Goal: Transaction & Acquisition: Purchase product/service

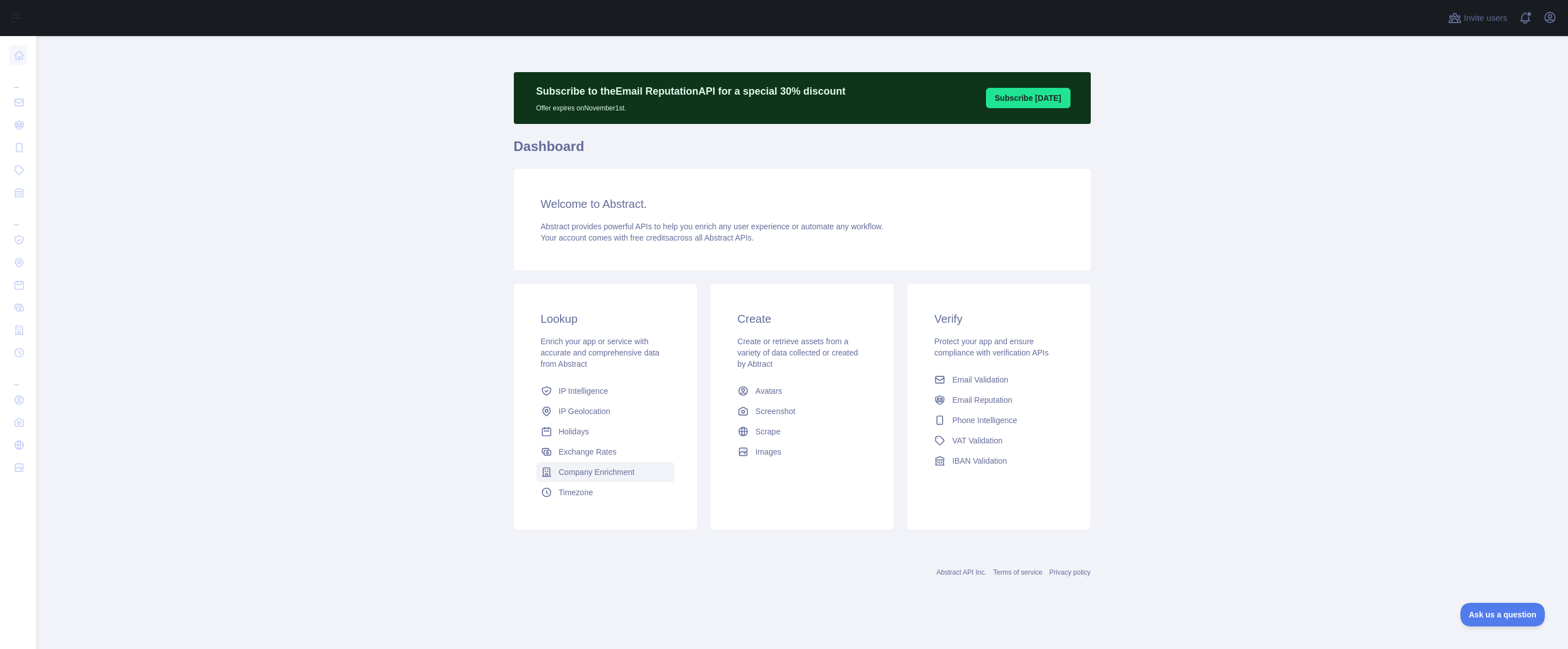
click at [618, 472] on span "Company Enrichment" at bounding box center [597, 472] width 76 height 11
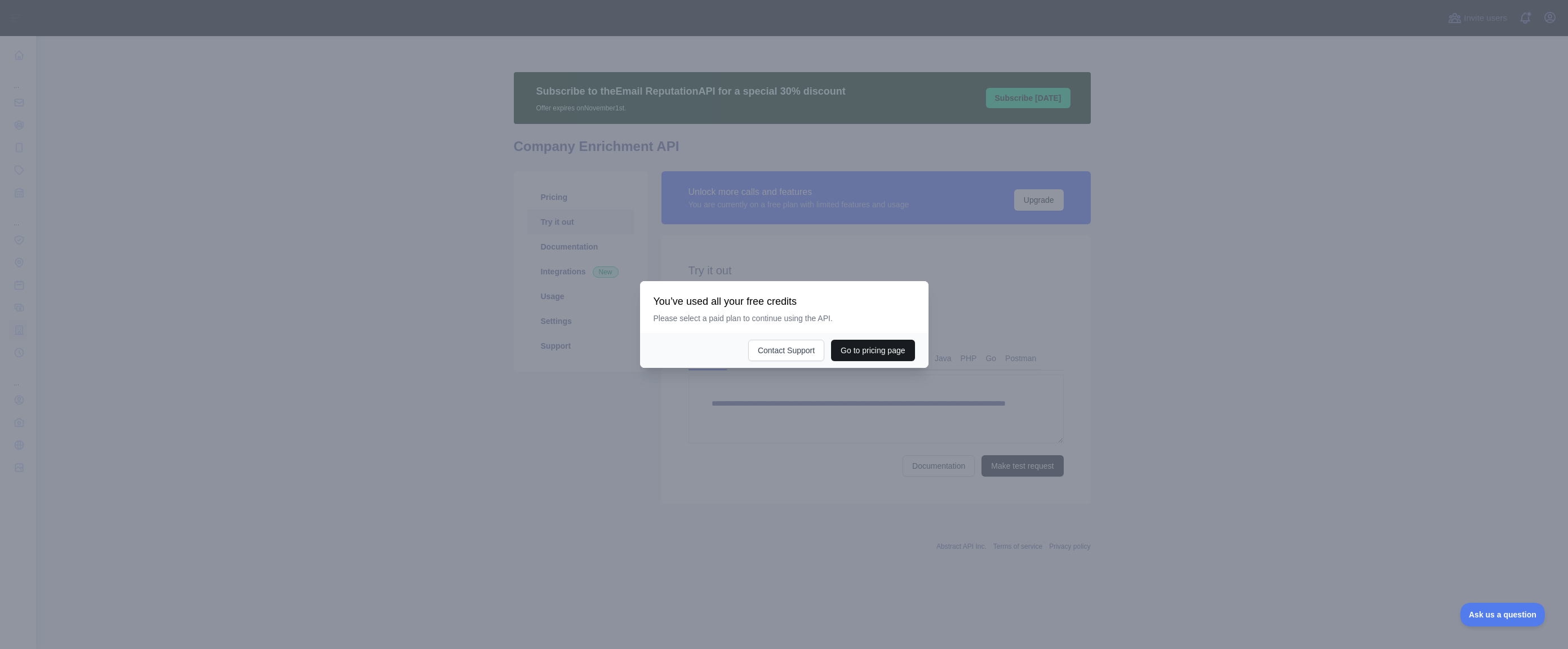
click at [858, 354] on button "Go to pricing page" at bounding box center [873, 351] width 83 height 21
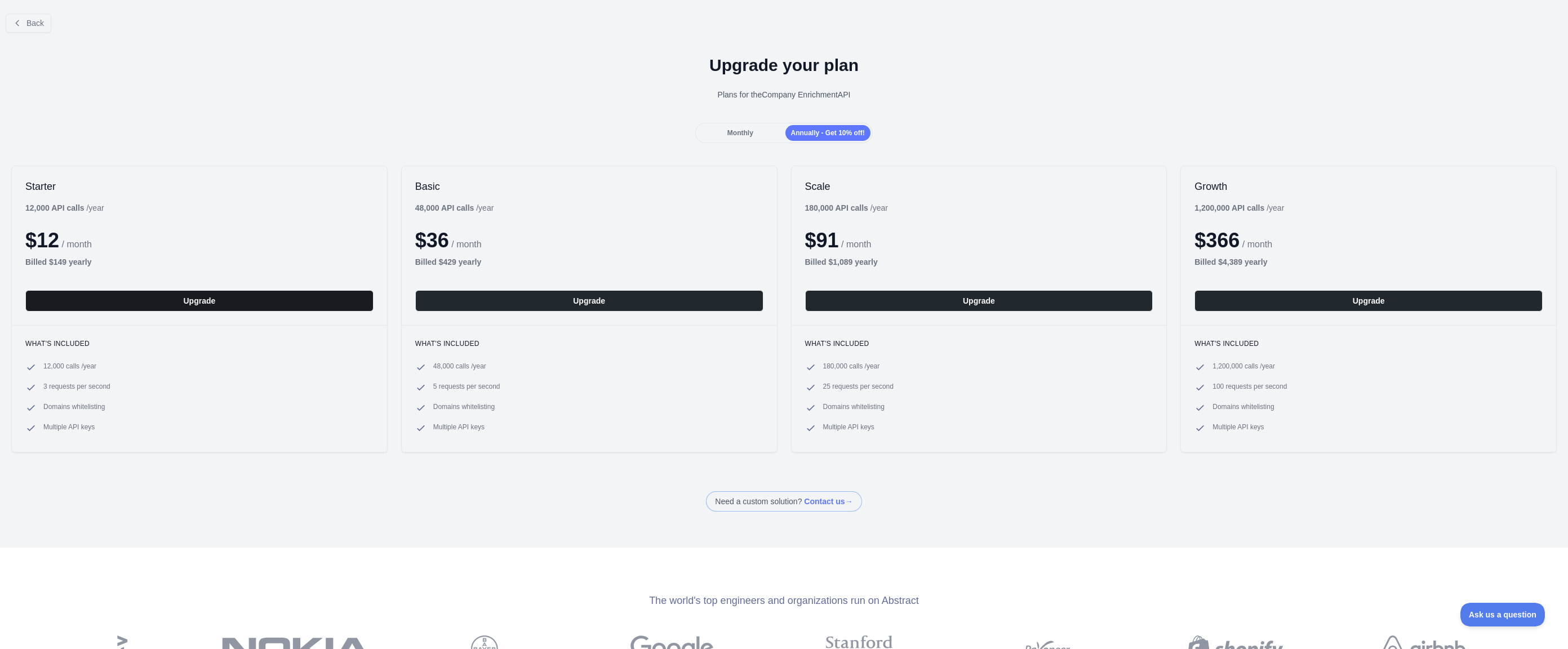
click at [144, 303] on button "Upgrade" at bounding box center [199, 301] width 348 height 21
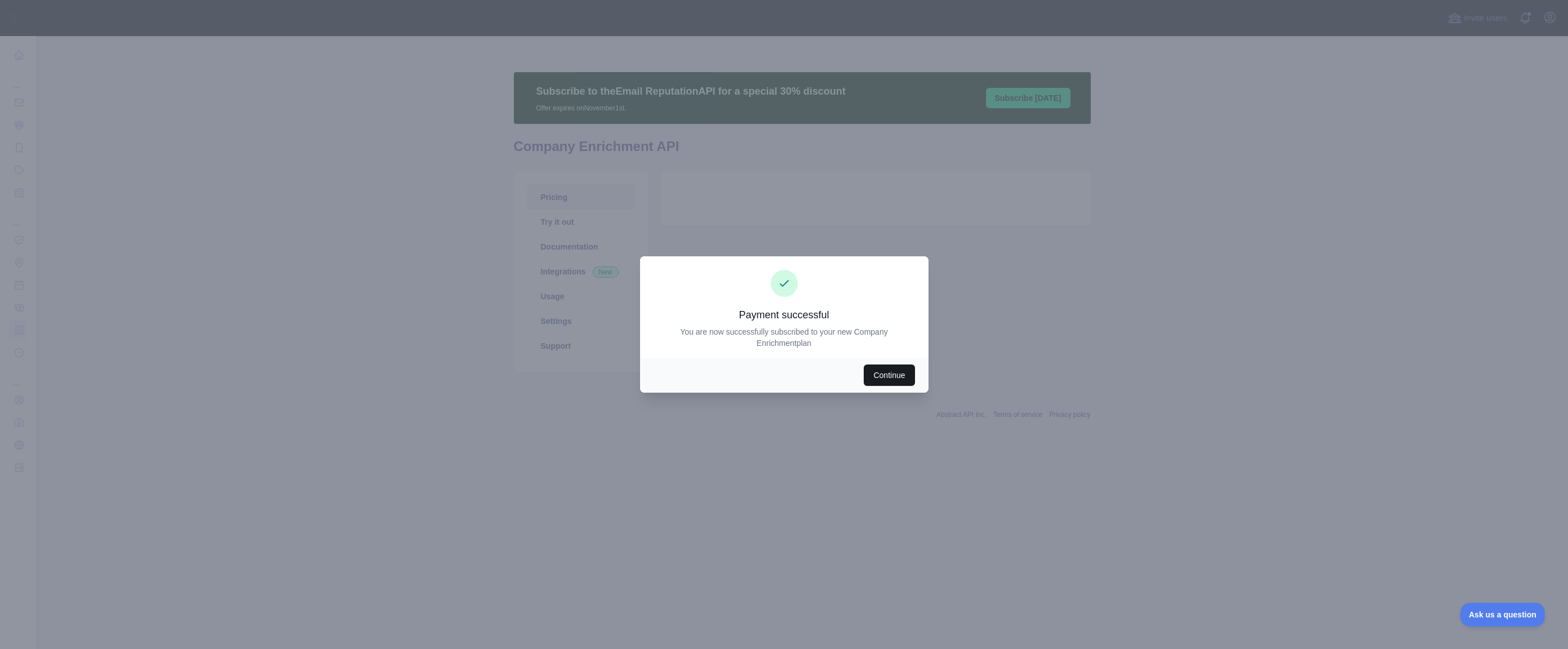
drag, startPoint x: 884, startPoint y: 376, endPoint x: 904, endPoint y: 378, distance: 20.1
click at [886, 376] on button "Continue" at bounding box center [889, 375] width 50 height 21
